Goal: Find specific page/section

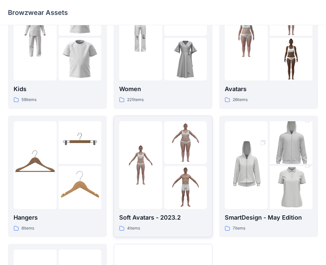
scroll to position [37, 0]
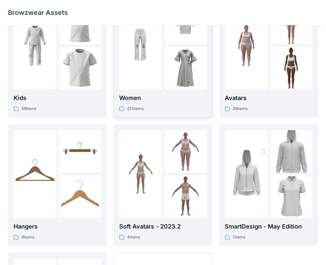
click at [182, 74] on img at bounding box center [185, 68] width 43 height 43
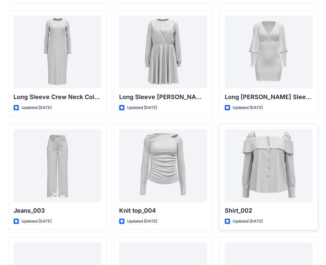
scroll to position [2755, 0]
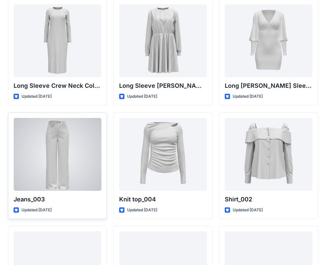
click at [62, 154] on div at bounding box center [58, 154] width 88 height 73
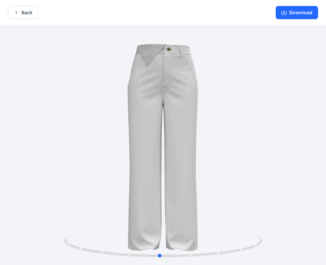
drag, startPoint x: 260, startPoint y: 145, endPoint x: 255, endPoint y: 154, distance: 11.0
click at [257, 151] on div at bounding box center [163, 145] width 326 height 241
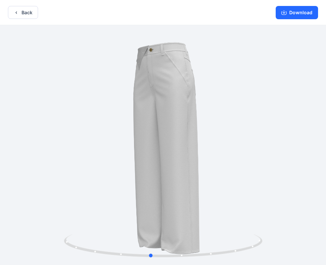
drag, startPoint x: 255, startPoint y: 156, endPoint x: 246, endPoint y: 161, distance: 10.5
click at [246, 161] on div at bounding box center [163, 145] width 326 height 241
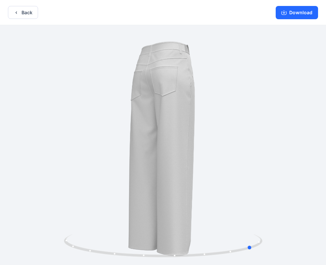
drag, startPoint x: 251, startPoint y: 154, endPoint x: 155, endPoint y: 161, distance: 96.6
click at [155, 161] on div at bounding box center [163, 145] width 326 height 241
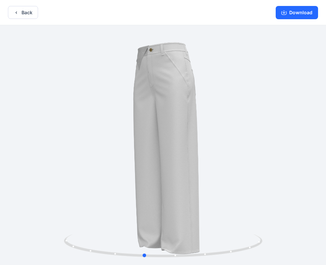
drag, startPoint x: 204, startPoint y: 150, endPoint x: 306, endPoint y: 148, distance: 101.9
click at [306, 148] on div at bounding box center [163, 145] width 326 height 241
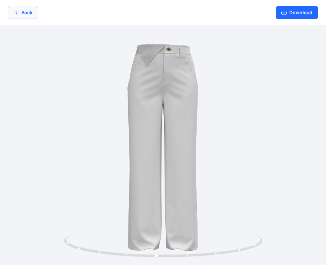
click at [19, 14] on button "Back" at bounding box center [23, 12] width 30 height 13
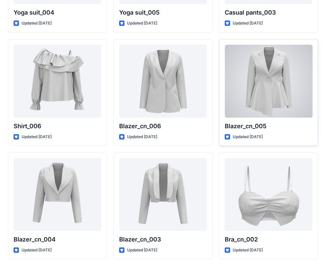
scroll to position [3875, 0]
